Goal: Transaction & Acquisition: Purchase product/service

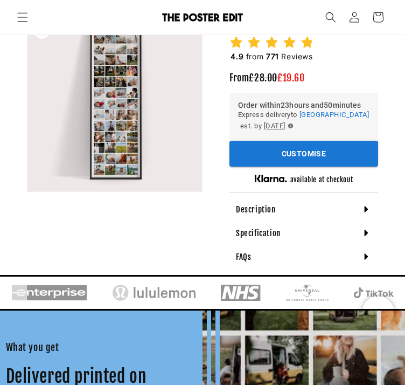
scroll to position [140, 0]
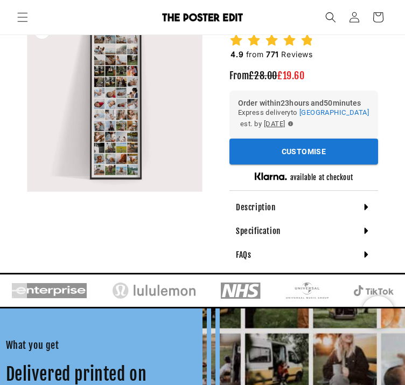
click at [287, 199] on div "Description" at bounding box center [303, 207] width 149 height 24
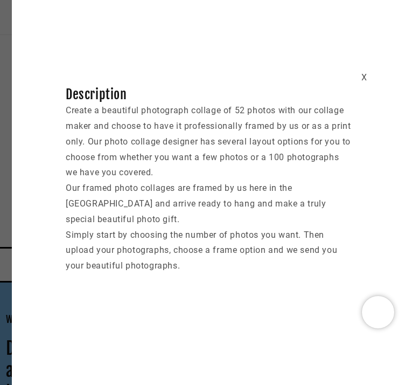
scroll to position [168, 0]
click at [363, 76] on div "X" at bounding box center [364, 78] width 6 height 16
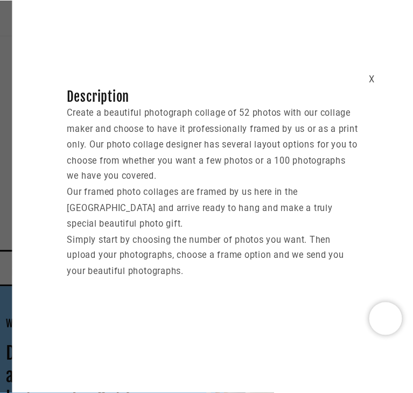
scroll to position [0, 344]
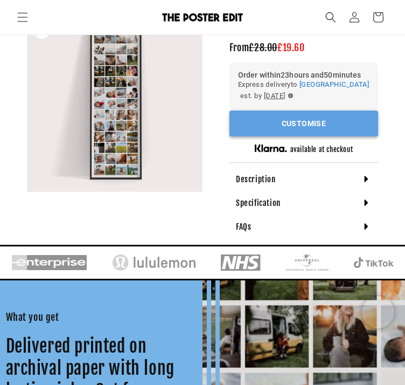
click at [303, 125] on button "Customise" at bounding box center [303, 123] width 149 height 26
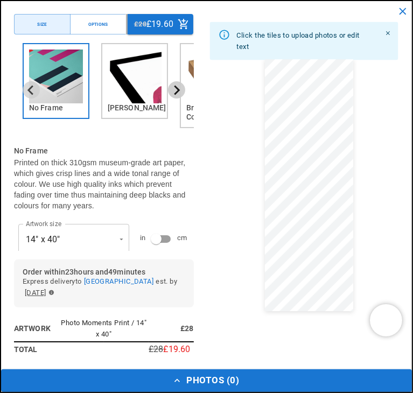
scroll to position [0, 687]
click at [171, 89] on icon "Next slide" at bounding box center [176, 90] width 10 height 10
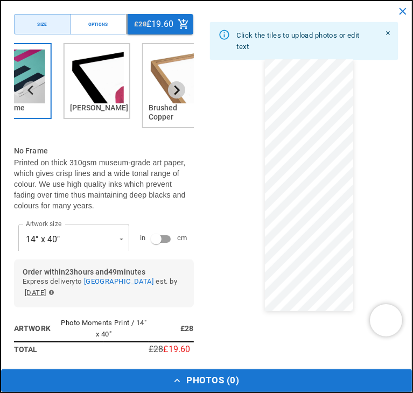
click at [171, 89] on icon "Next slide" at bounding box center [176, 90] width 10 height 10
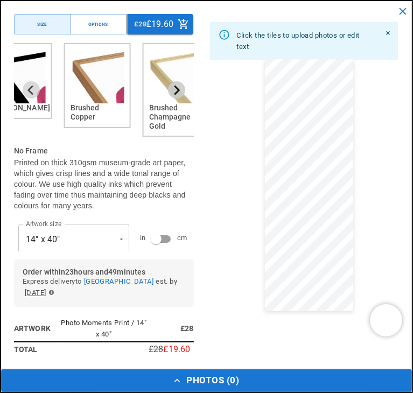
click at [171, 89] on icon "Next slide" at bounding box center [176, 90] width 10 height 10
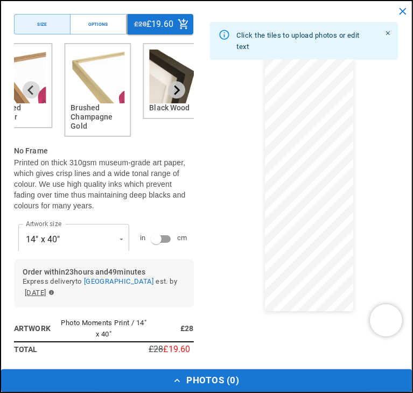
click at [171, 89] on icon "Next slide" at bounding box center [176, 90] width 10 height 10
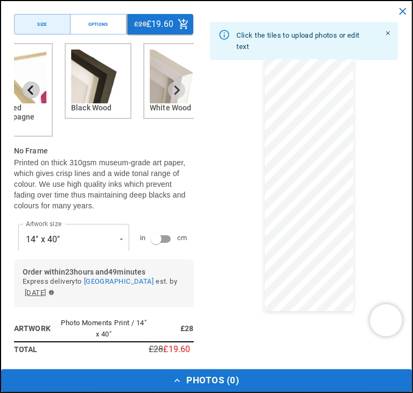
click at [34, 85] on icon "Previous slide" at bounding box center [31, 90] width 10 height 10
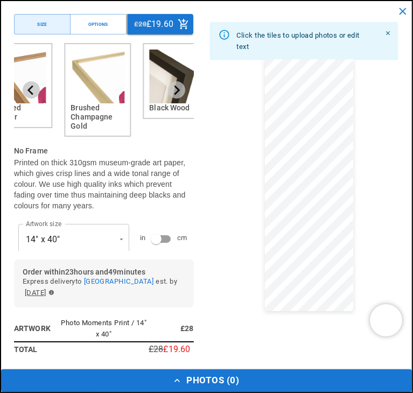
click at [34, 85] on icon "Previous slide" at bounding box center [31, 90] width 10 height 10
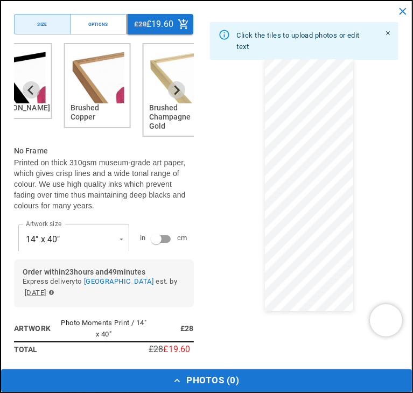
click at [92, 95] on img "3 of 6" at bounding box center [98, 77] width 54 height 54
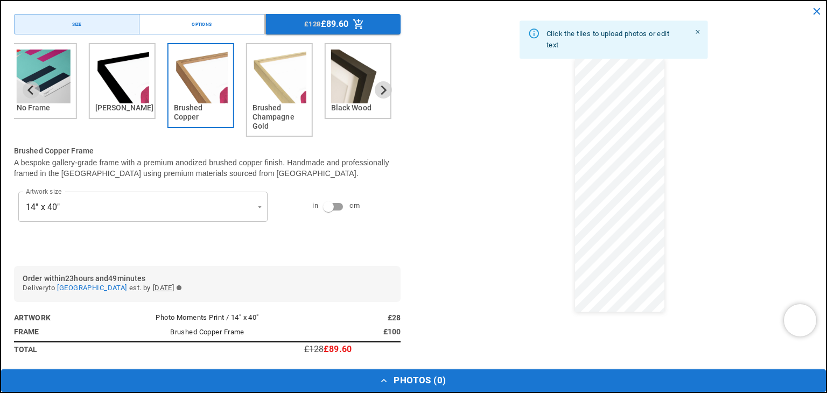
scroll to position [0, 210]
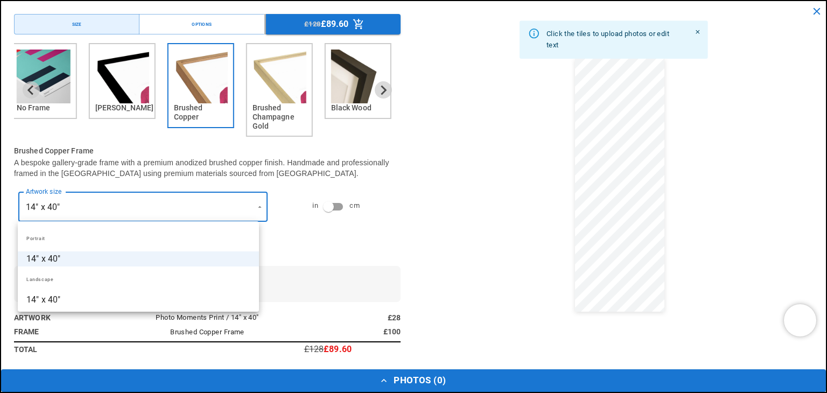
scroll to position [0, 420]
click at [53, 294] on li "14" x 40"" at bounding box center [138, 299] width 241 height 15
type input "*********"
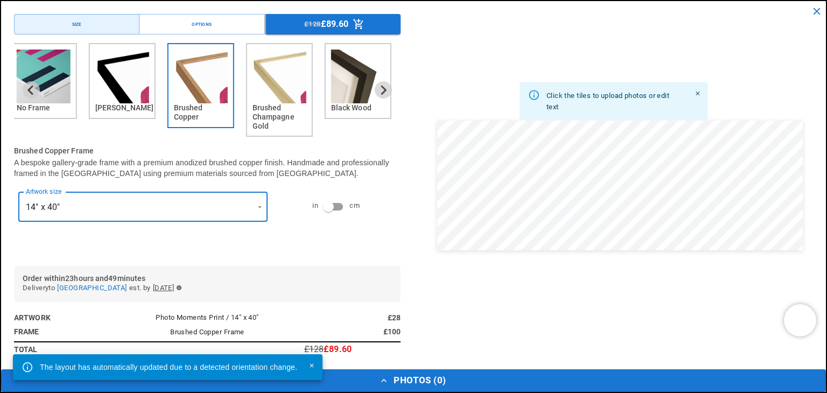
scroll to position [0, 0]
click at [304, 255] on div "No Frame [PERSON_NAME] Brushed Copper Brushed Champagne Gold Black Wood White W…" at bounding box center [207, 150] width 387 height 214
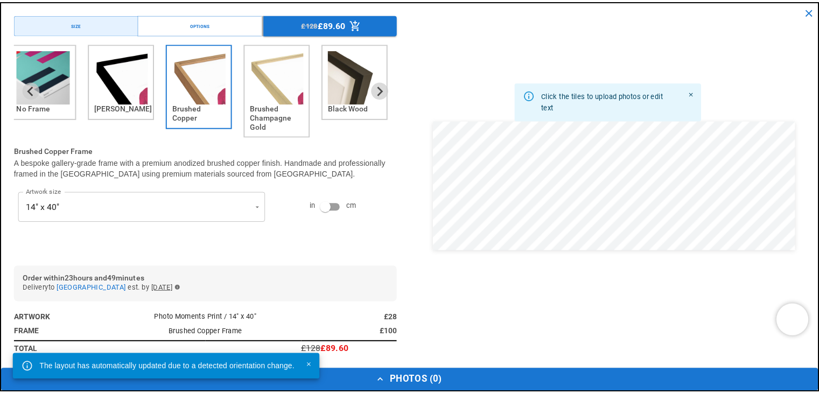
scroll to position [0, 210]
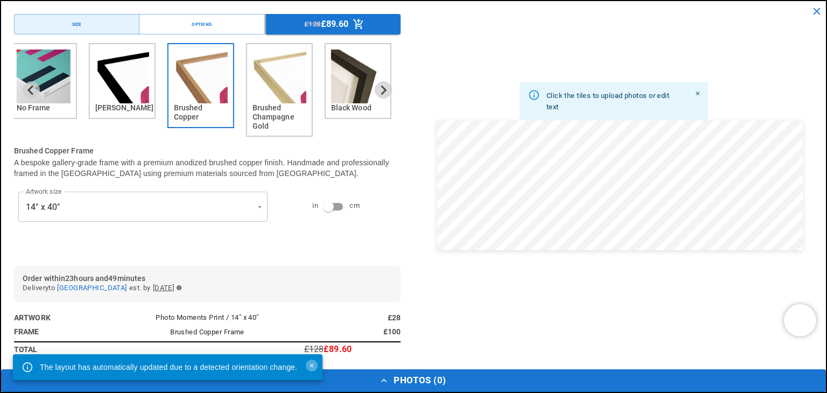
click at [312, 365] on icon "Close" at bounding box center [312, 365] width 7 height 7
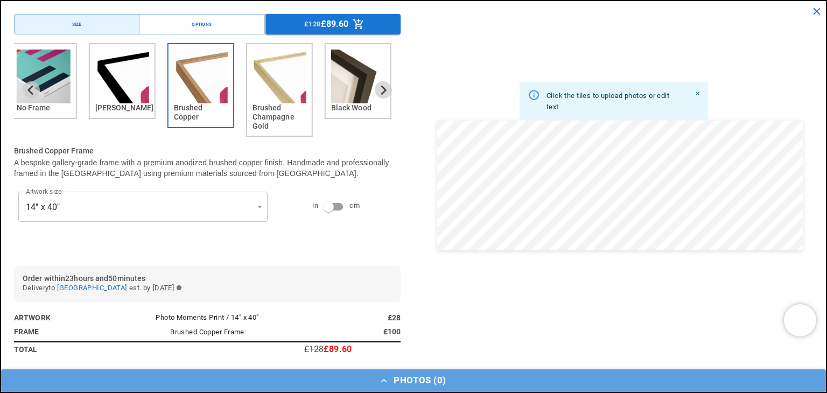
click at [404, 384] on button "Photos ( 0 )" at bounding box center [413, 380] width 825 height 23
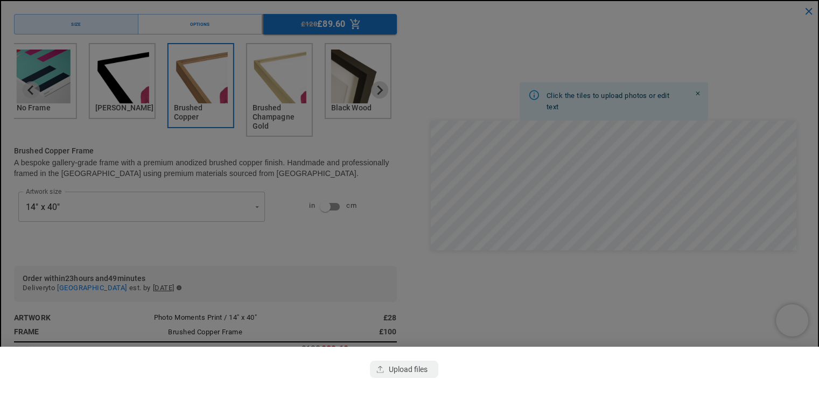
click at [404, 272] on div at bounding box center [409, 196] width 819 height 393
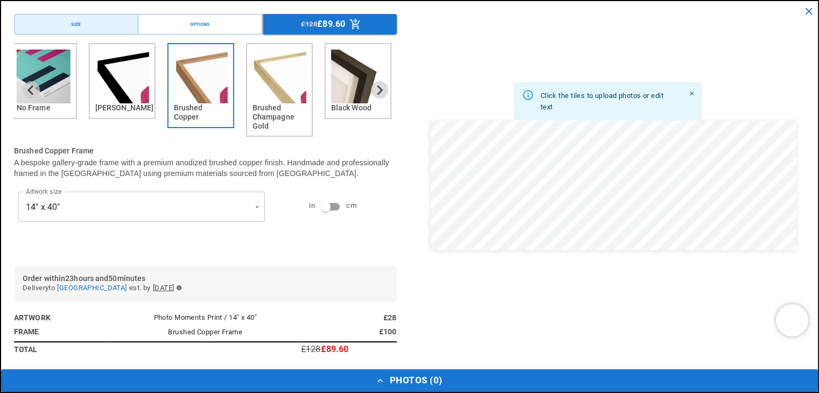
scroll to position [0, 420]
click at [404, 377] on button "Photos ( 0 )" at bounding box center [409, 380] width 817 height 23
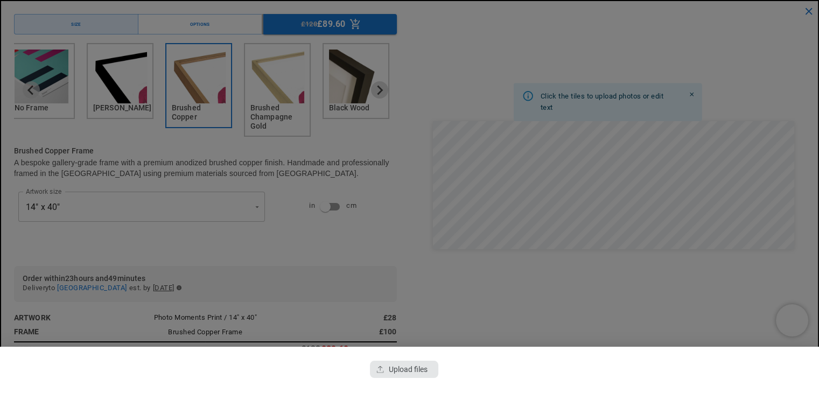
click at [404, 375] on div "button" at bounding box center [404, 369] width 68 height 17
click at [404, 384] on dialog "Drop files here From device From link Camera Dropbox Google Drive Cancel Powere…" at bounding box center [414, 398] width 0 height 17
